Goal: Task Accomplishment & Management: Use online tool/utility

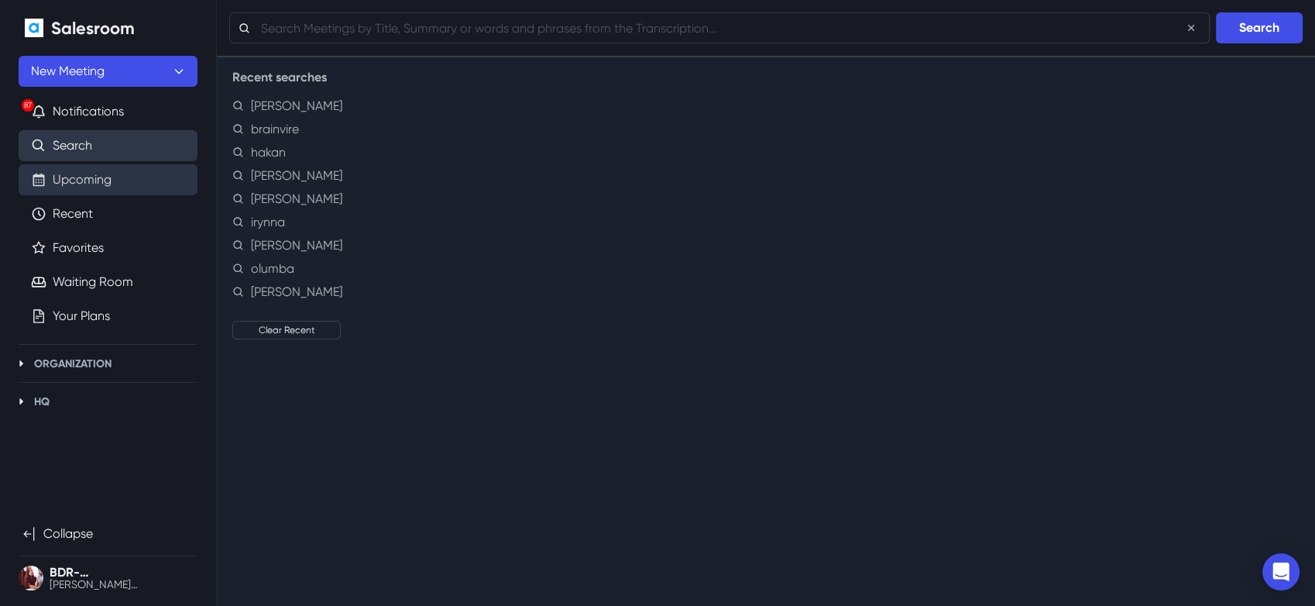
click at [66, 180] on link "Upcoming" at bounding box center [82, 179] width 59 height 19
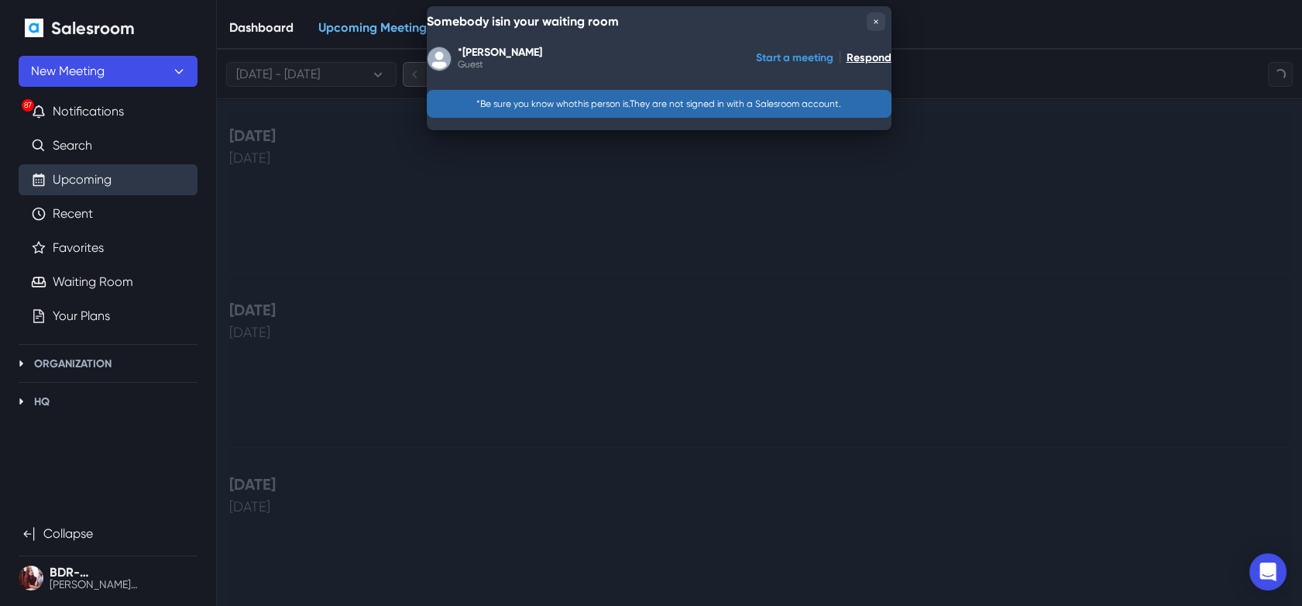
click at [787, 60] on button "Start a meeting" at bounding box center [794, 57] width 77 height 25
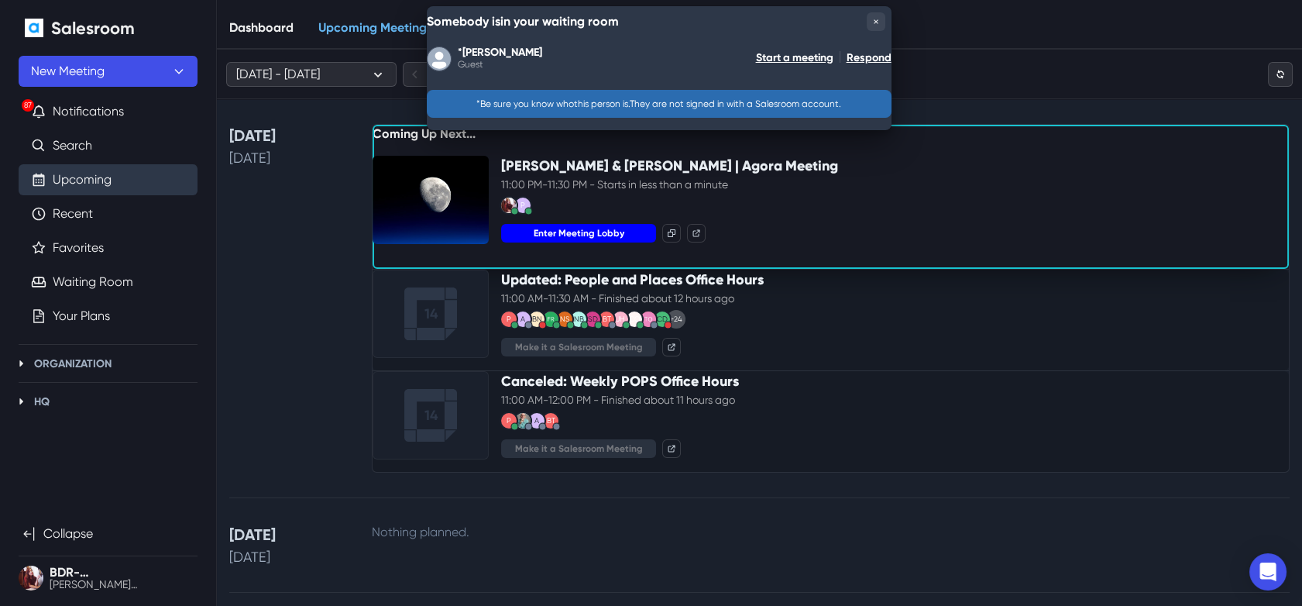
click at [613, 237] on button "Enter Meeting Lobby" at bounding box center [578, 233] width 155 height 19
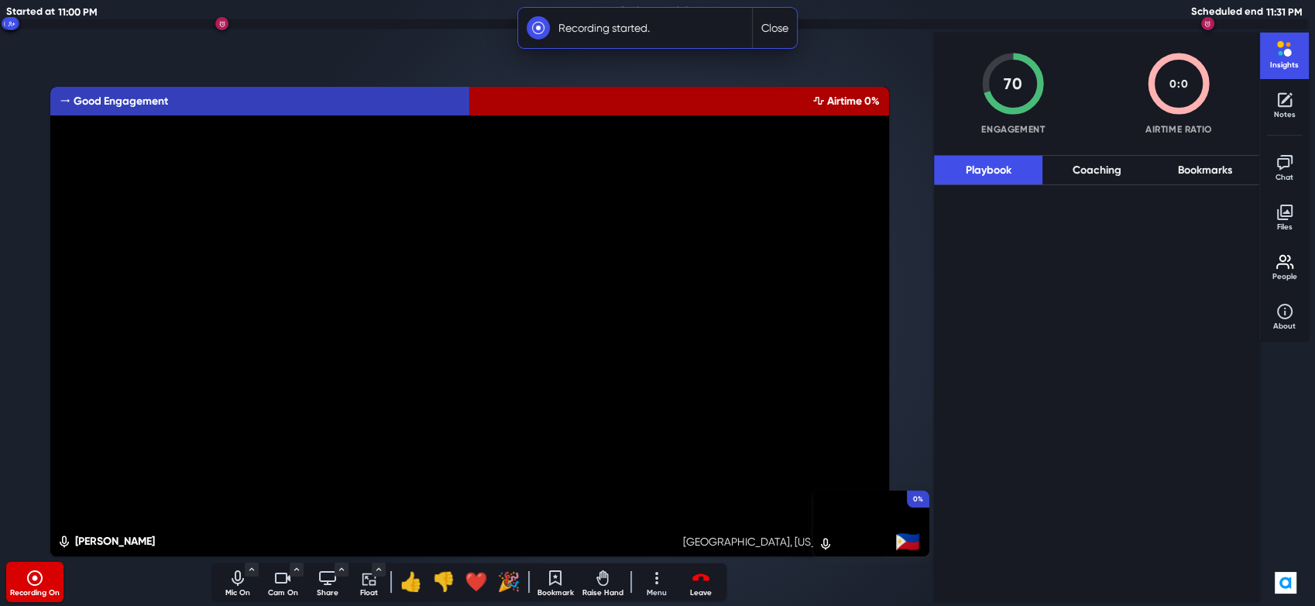
click at [280, 584] on icon "Turn off camera" at bounding box center [282, 578] width 19 height 19
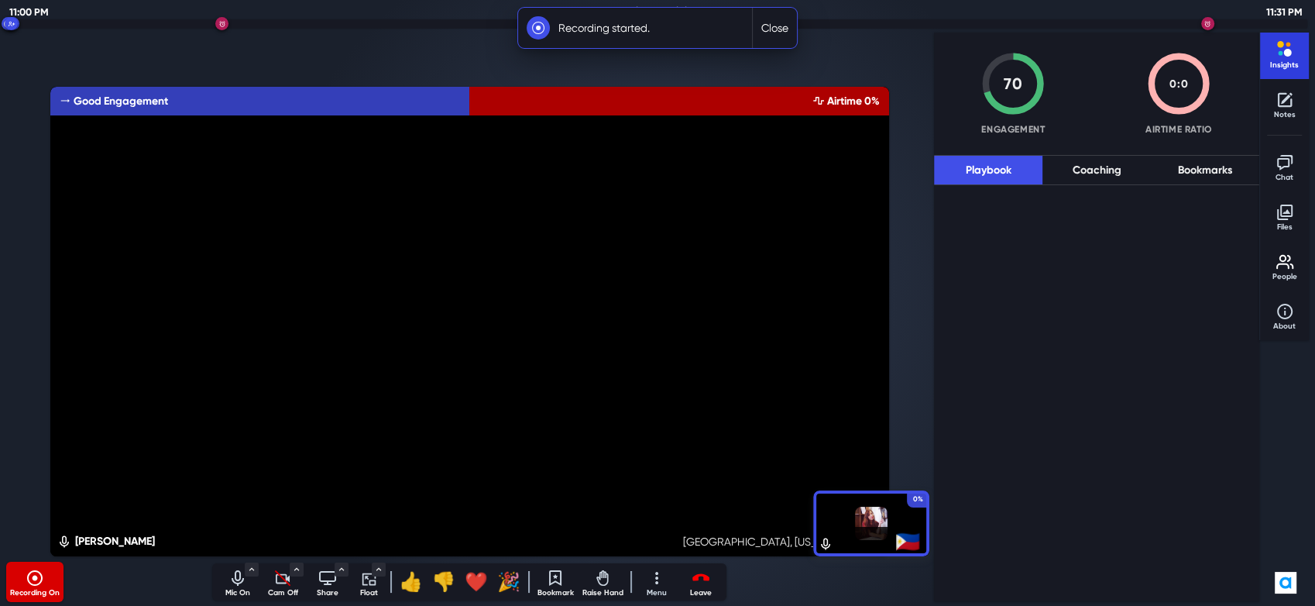
click at [1266, 58] on button "Insights" at bounding box center [1285, 54] width 39 height 37
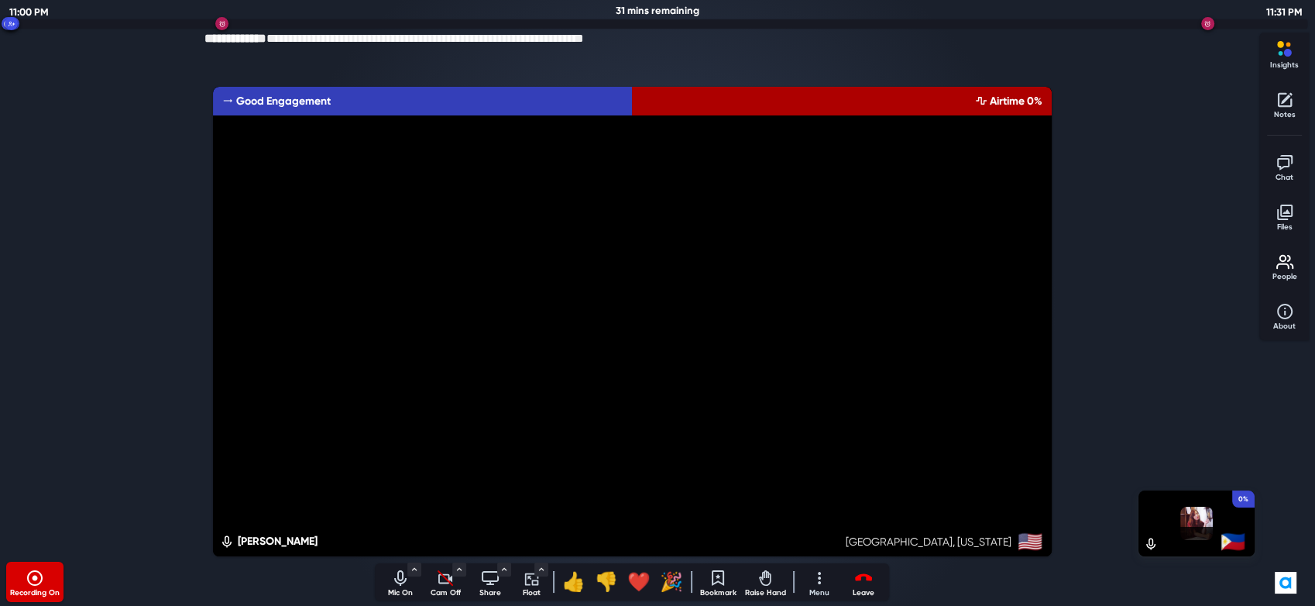
drag, startPoint x: 393, startPoint y: 585, endPoint x: 386, endPoint y: 591, distance: 9.3
click at [387, 589] on button "Mic On" at bounding box center [400, 581] width 39 height 37
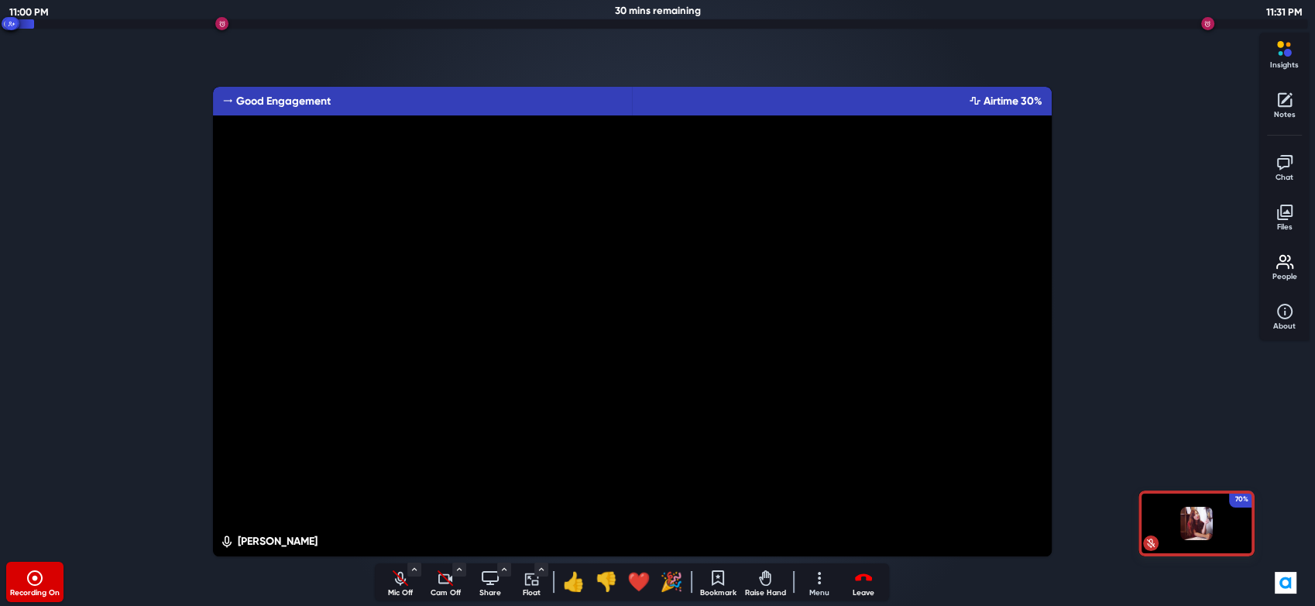
click at [397, 583] on icon "Unmute audio" at bounding box center [400, 578] width 19 height 19
drag, startPoint x: 442, startPoint y: 583, endPoint x: 442, endPoint y: 564, distance: 19.4
click at [442, 583] on icon "Turn on camera" at bounding box center [445, 578] width 19 height 19
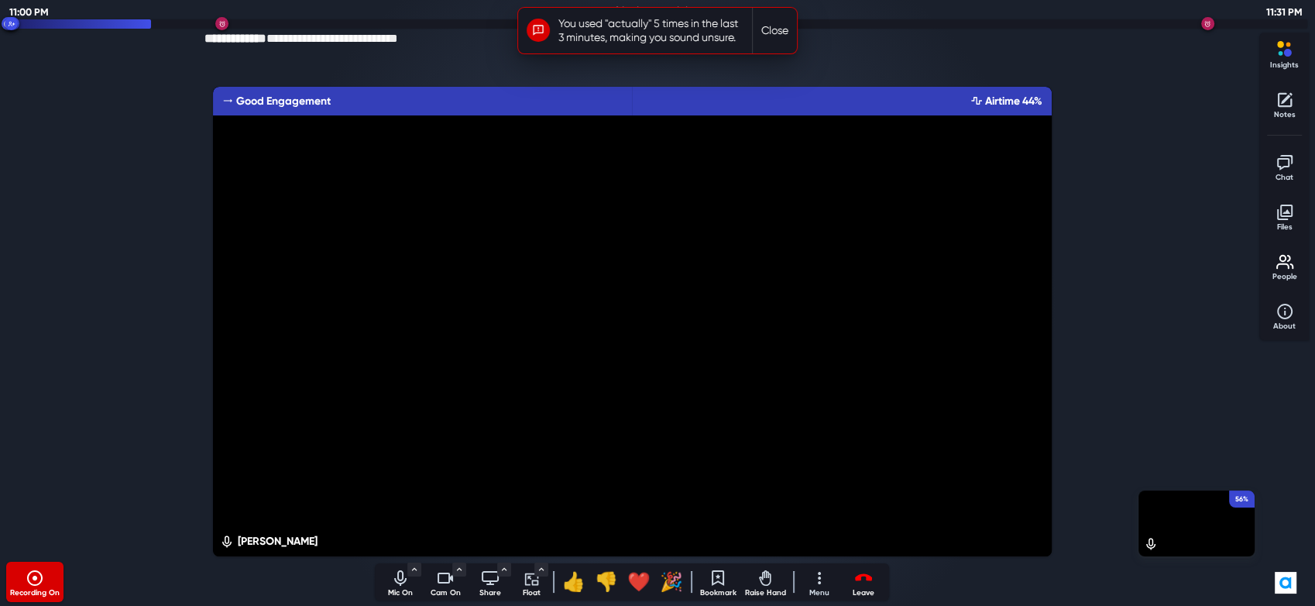
click at [778, 24] on button "Close" at bounding box center [775, 31] width 44 height 46
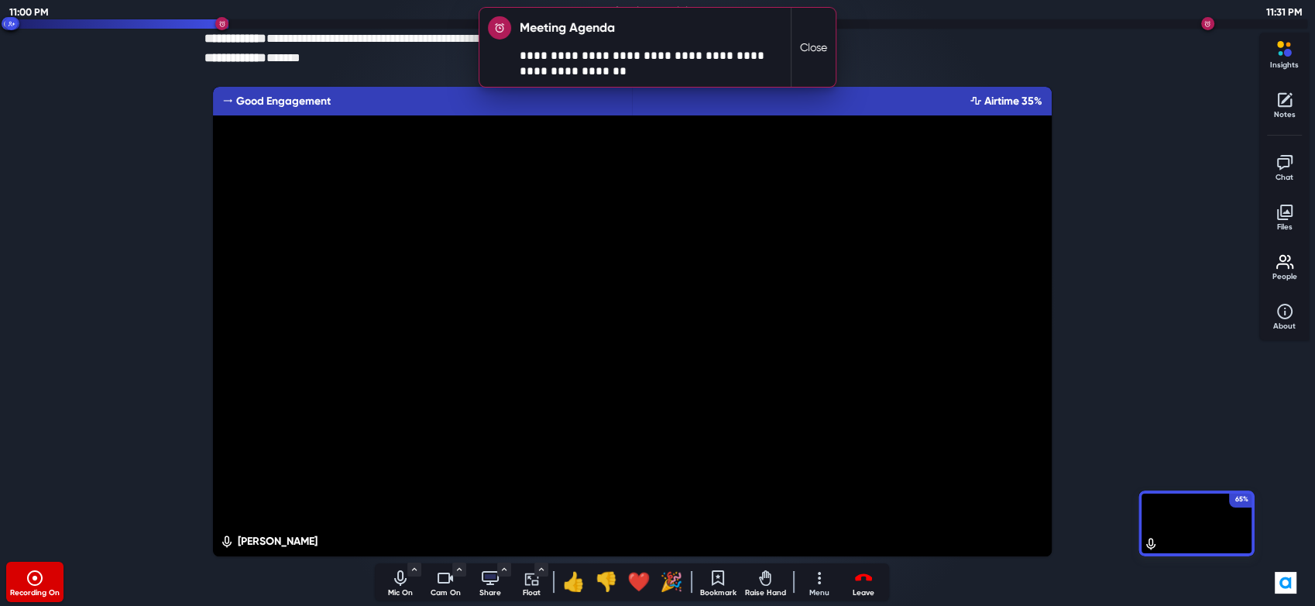
click at [480, 589] on p "Share" at bounding box center [490, 593] width 39 height 12
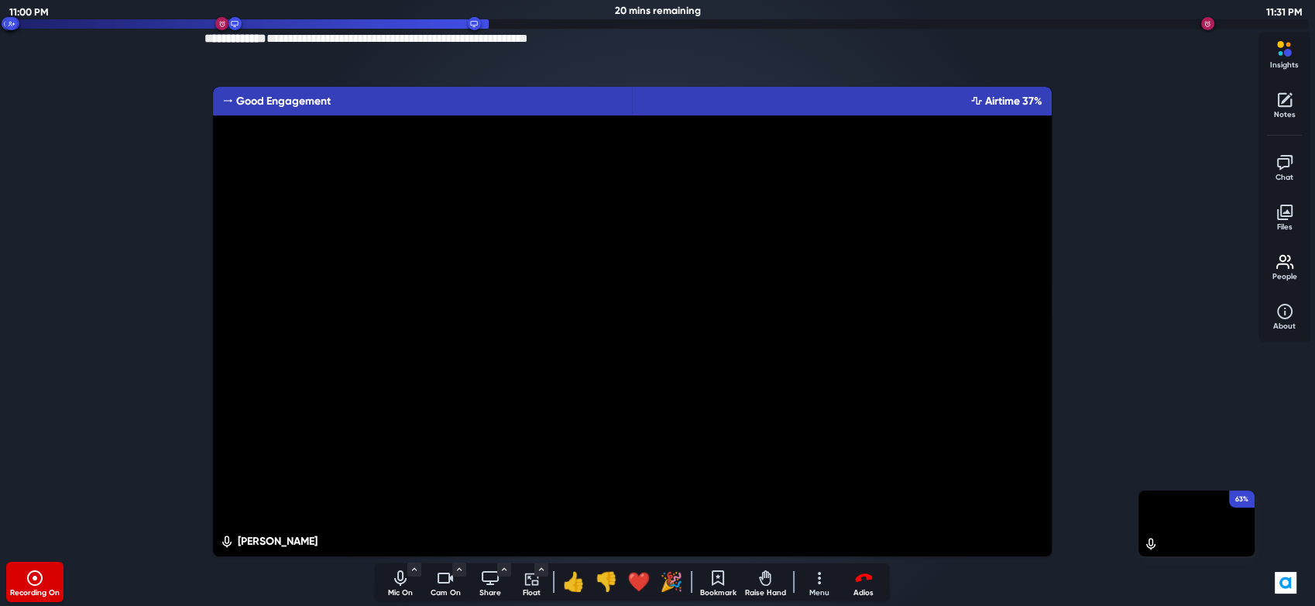
click at [874, 593] on p "Adios" at bounding box center [863, 593] width 39 height 12
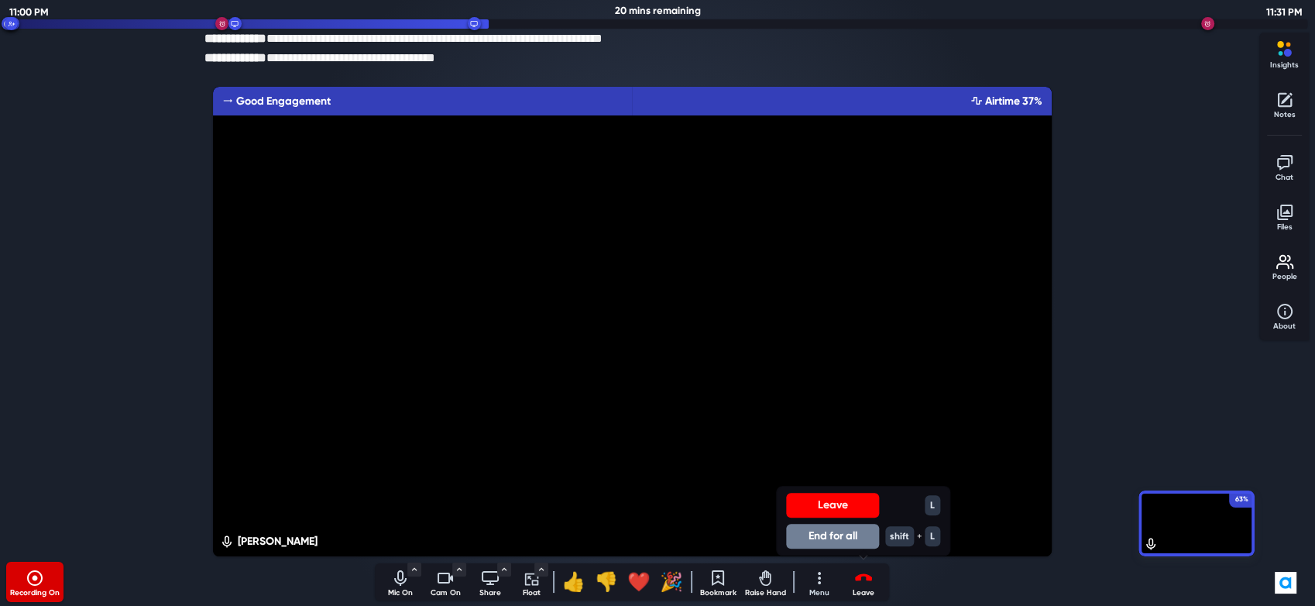
click at [861, 538] on button "End for all" at bounding box center [832, 536] width 93 height 25
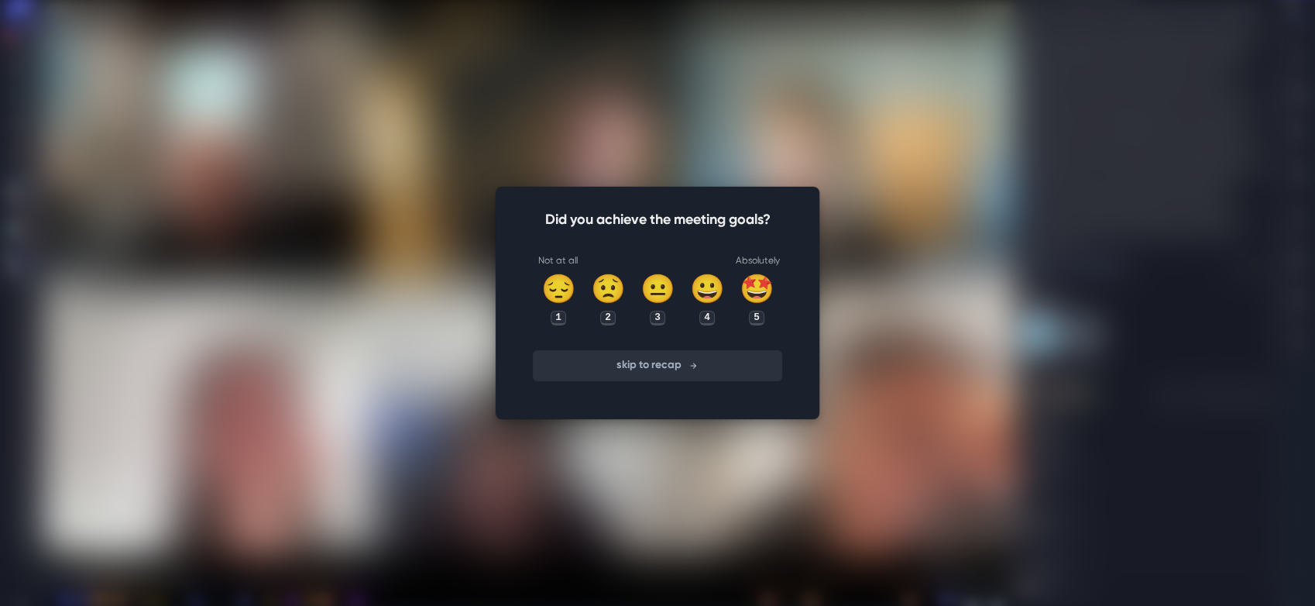
click at [675, 370] on button "skip to recap" at bounding box center [657, 365] width 249 height 31
